Goal: Understand process/instructions: Learn how to perform a task or action

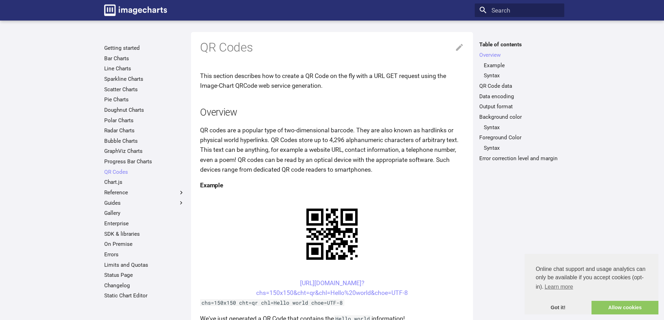
scroll to position [139, 0]
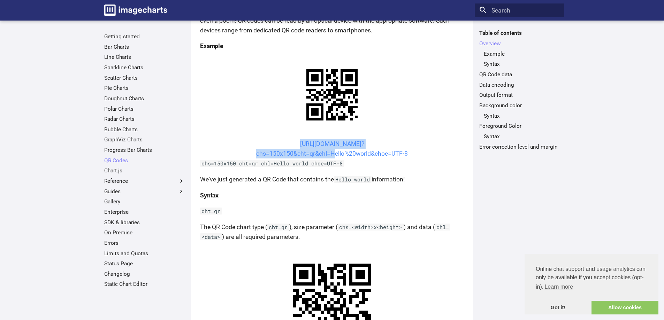
drag, startPoint x: 283, startPoint y: 81, endPoint x: 330, endPoint y: 91, distance: 47.9
click at [330, 139] on center "[URL][DOMAIN_NAME]? chs=150x150&cht=qr&chl=Hello%20world&choe=UTF-8" at bounding box center [332, 149] width 264 height 20
copy link "[URL][DOMAIN_NAME]? chs=150x150&cht=qr&chl="
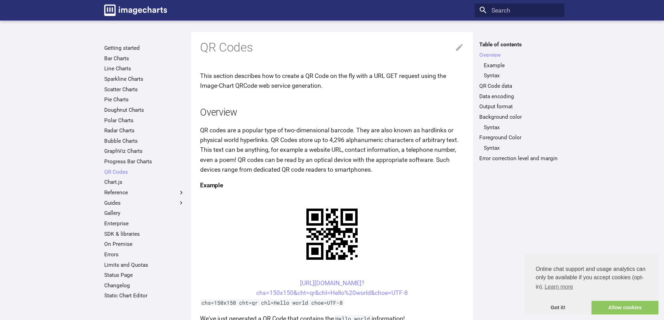
scroll to position [138, 0]
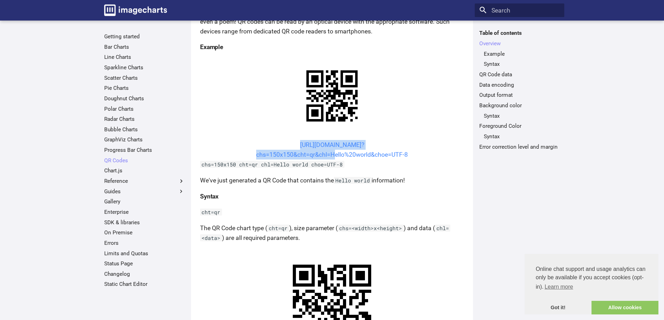
drag, startPoint x: 281, startPoint y: 146, endPoint x: 330, endPoint y: 157, distance: 50.0
click at [330, 157] on center "[URL][DOMAIN_NAME]? chs=150x150&cht=qr&chl=Hello%20world&choe=UTF-8" at bounding box center [332, 150] width 264 height 20
copy link "[URL][DOMAIN_NAME]? chs=150x150&cht=qr&chl="
